Goal: Information Seeking & Learning: Compare options

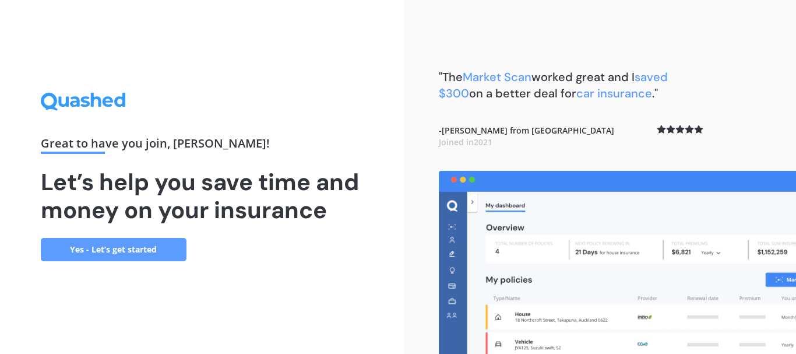
click at [143, 242] on link "Yes - Let’s get started" at bounding box center [114, 249] width 146 height 23
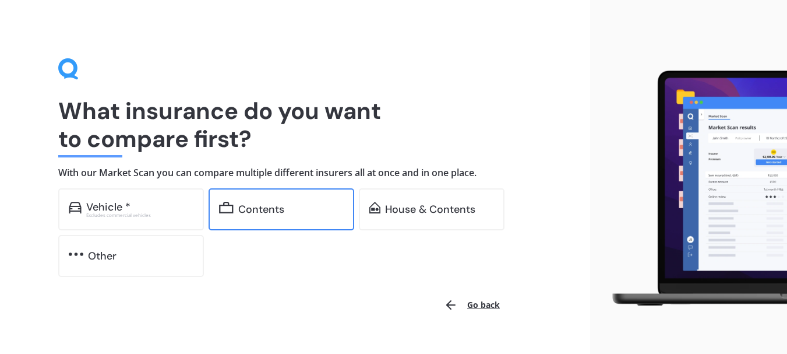
click at [244, 207] on div "Contents" at bounding box center [261, 209] width 46 height 12
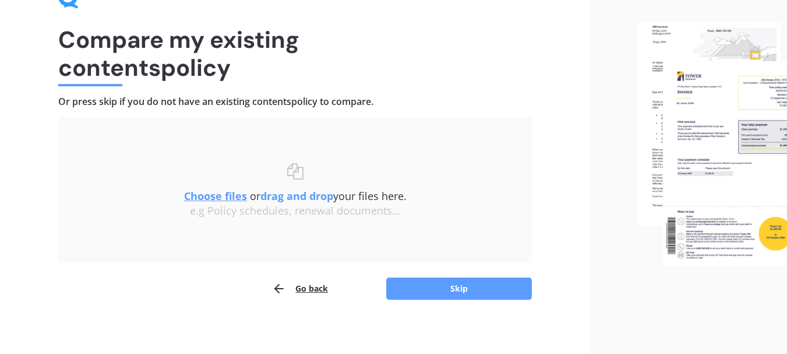
scroll to position [76, 0]
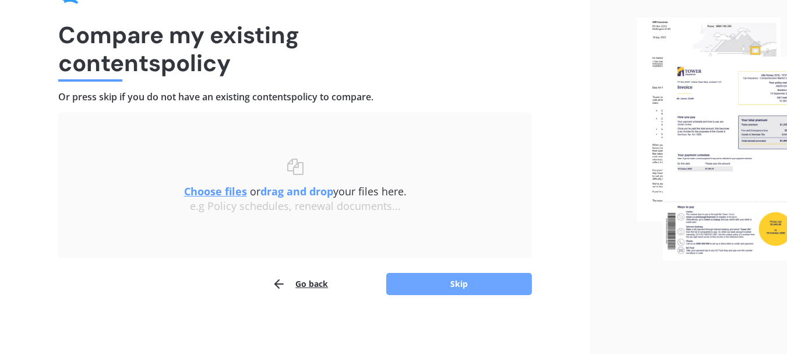
click at [466, 279] on button "Skip" at bounding box center [459, 284] width 146 height 22
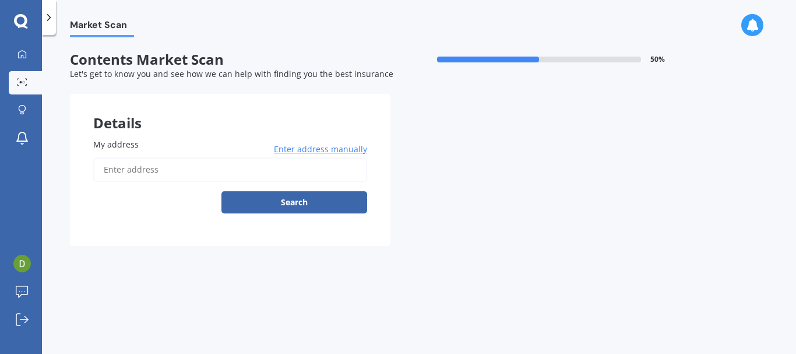
click at [131, 172] on input "My address" at bounding box center [230, 169] width 274 height 24
type input "Upper Hutt"
click at [273, 201] on button "Search" at bounding box center [294, 202] width 146 height 22
